Goal: Task Accomplishment & Management: Manage account settings

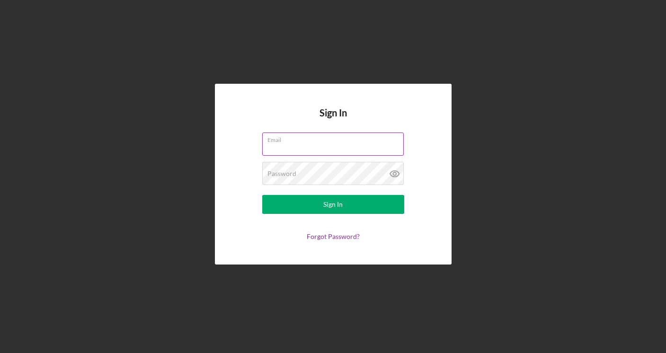
click at [349, 146] on input "Email" at bounding box center [332, 143] width 141 height 23
type input "[EMAIL_ADDRESS][DOMAIN_NAME]"
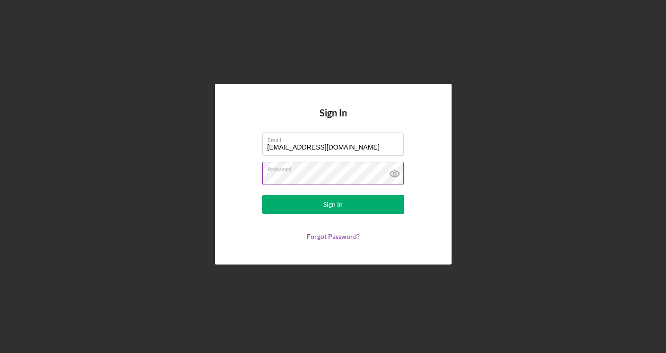
click at [262, 195] on button "Sign In" at bounding box center [333, 204] width 142 height 19
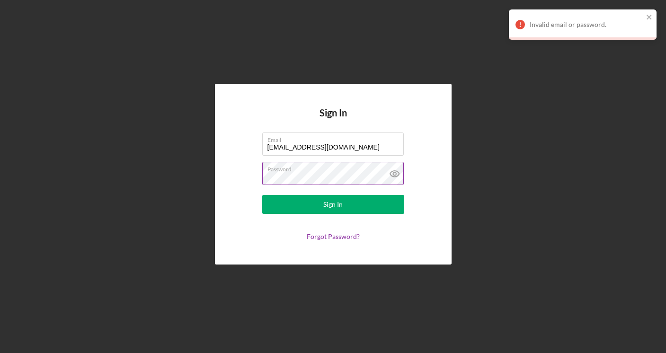
click at [262, 195] on button "Sign In" at bounding box center [333, 204] width 142 height 19
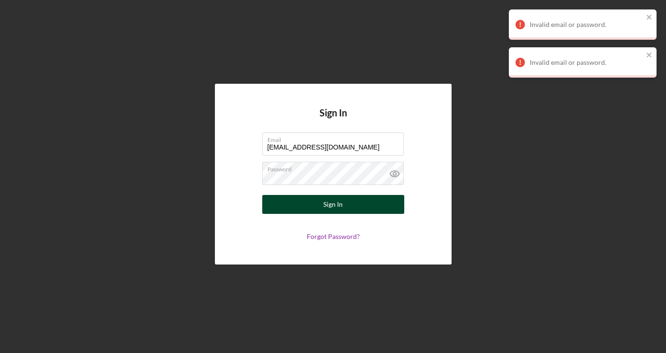
click at [345, 211] on button "Sign In" at bounding box center [333, 204] width 142 height 19
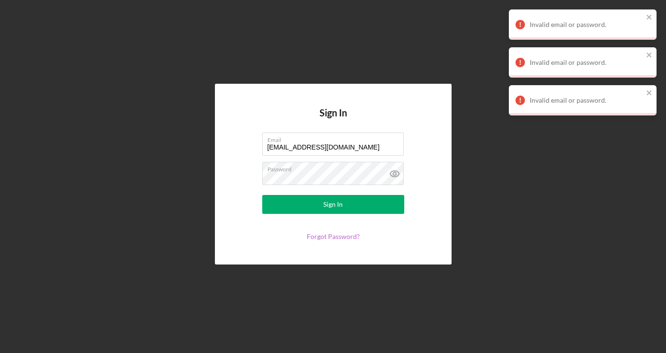
click at [331, 238] on link "Forgot Password?" at bounding box center [333, 236] width 53 height 8
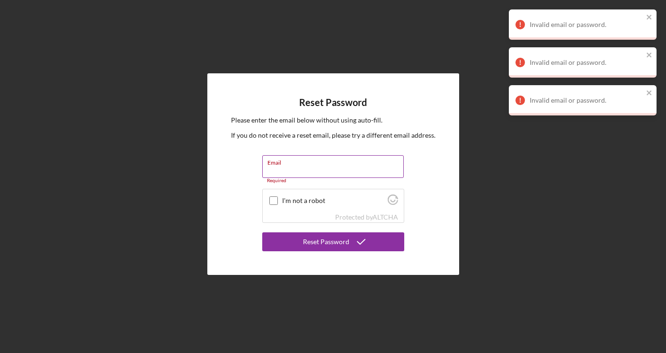
click at [346, 170] on input "Email" at bounding box center [332, 166] width 141 height 23
type input "[EMAIL_ADDRESS][DOMAIN_NAME]"
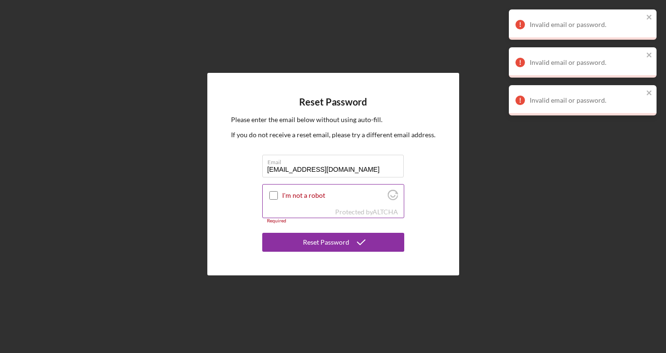
click at [270, 192] on input "I'm not a robot" at bounding box center [273, 195] width 9 height 9
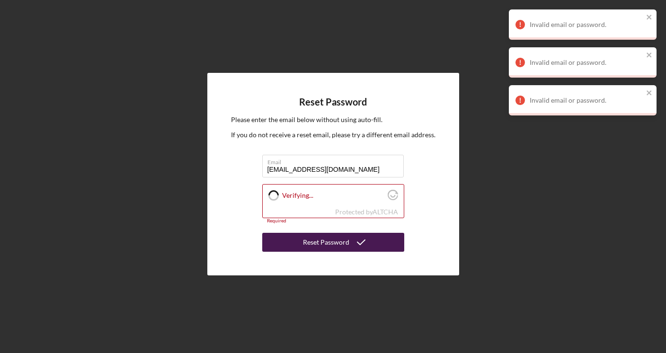
checkbox input "true"
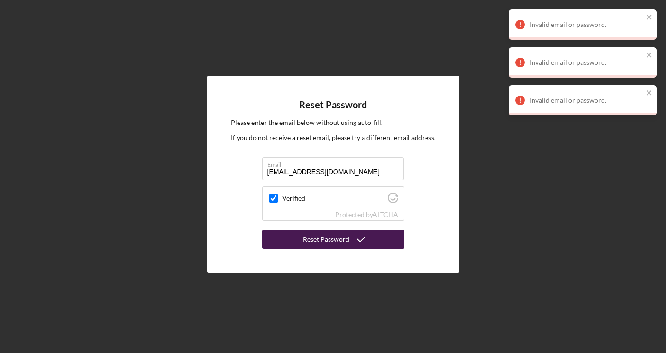
click at [311, 243] on div "Reset Password" at bounding box center [326, 239] width 46 height 19
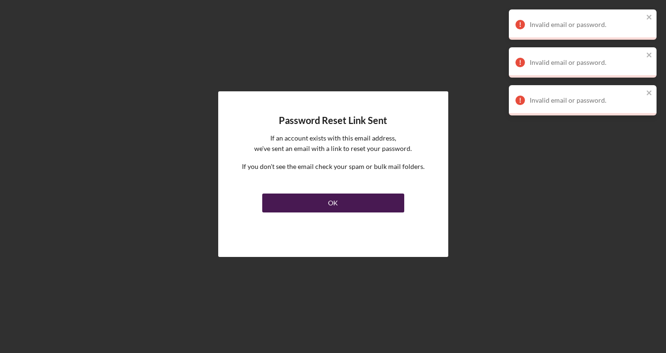
click at [302, 202] on button "OK" at bounding box center [333, 203] width 142 height 19
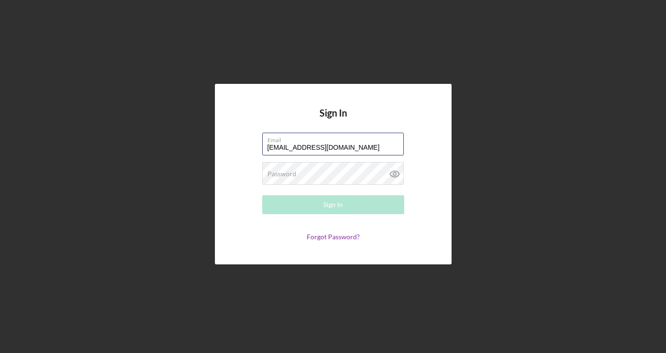
type input "[EMAIL_ADDRESS][DOMAIN_NAME]"
click at [306, 172] on div "Password Required" at bounding box center [333, 174] width 142 height 24
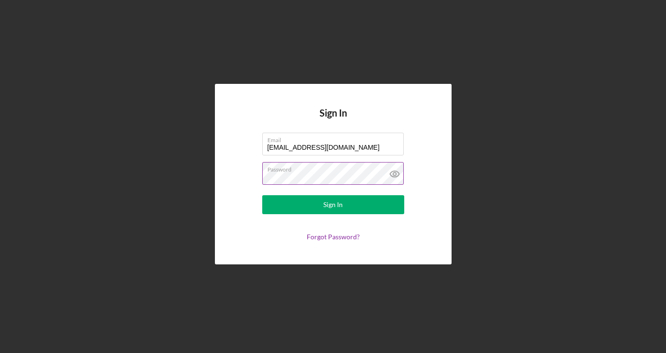
click at [262, 195] on button "Sign In" at bounding box center [333, 204] width 142 height 19
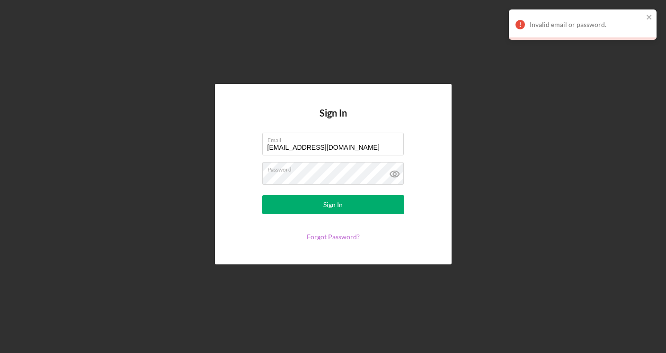
click at [333, 238] on link "Forgot Password?" at bounding box center [333, 236] width 53 height 8
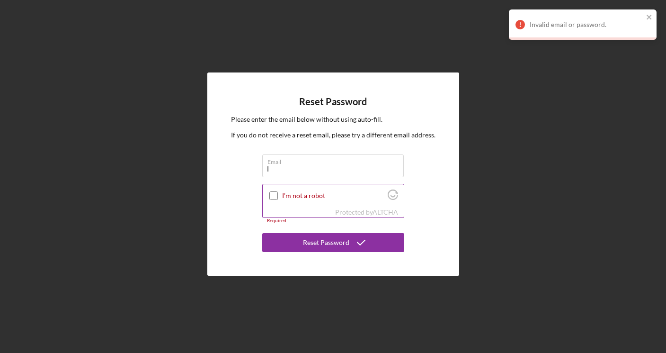
type input "[EMAIL_ADDRESS][DOMAIN_NAME]"
click at [273, 194] on input "I'm not a robot" at bounding box center [273, 195] width 9 height 9
checkbox input "true"
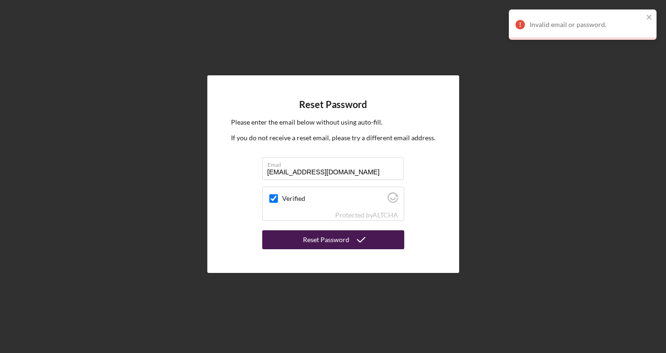
click at [298, 242] on button "Reset Password" at bounding box center [333, 239] width 142 height 19
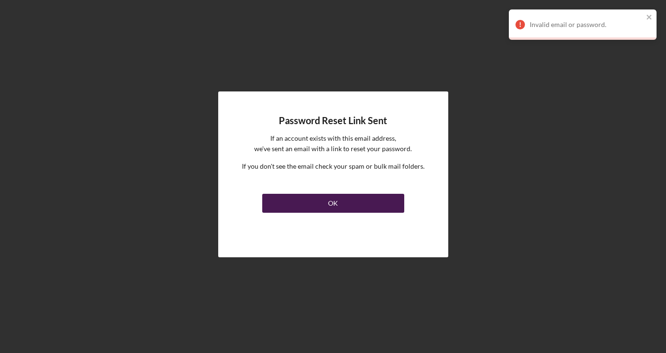
click at [294, 203] on button "OK" at bounding box center [333, 203] width 142 height 19
